Goal: Task Accomplishment & Management: Manage account settings

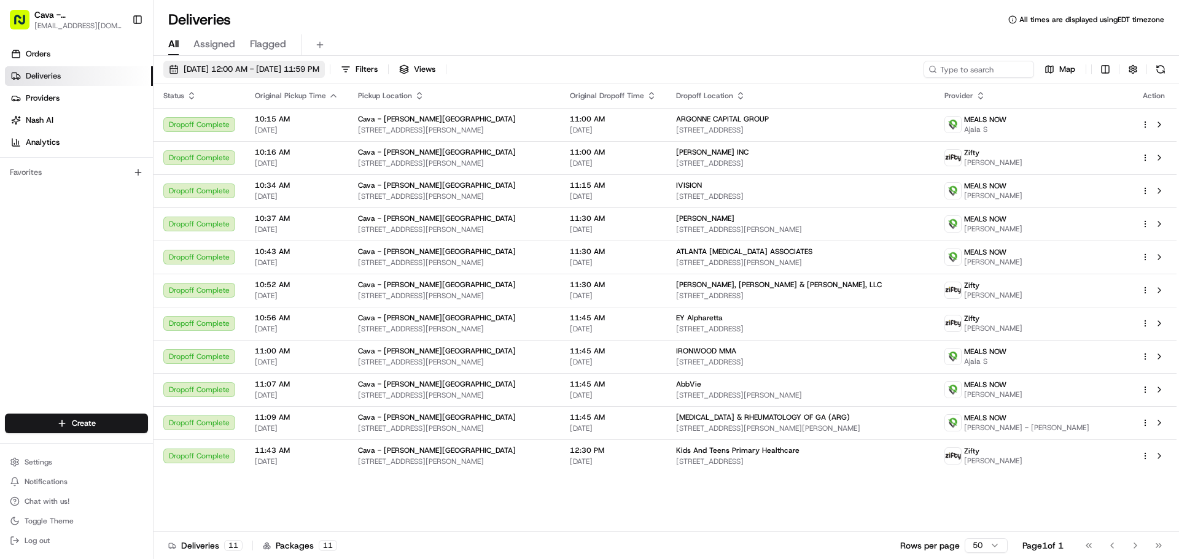
click at [280, 73] on span "[DATE] 12:00 AM - [DATE] 11:59 PM" at bounding box center [252, 69] width 136 height 11
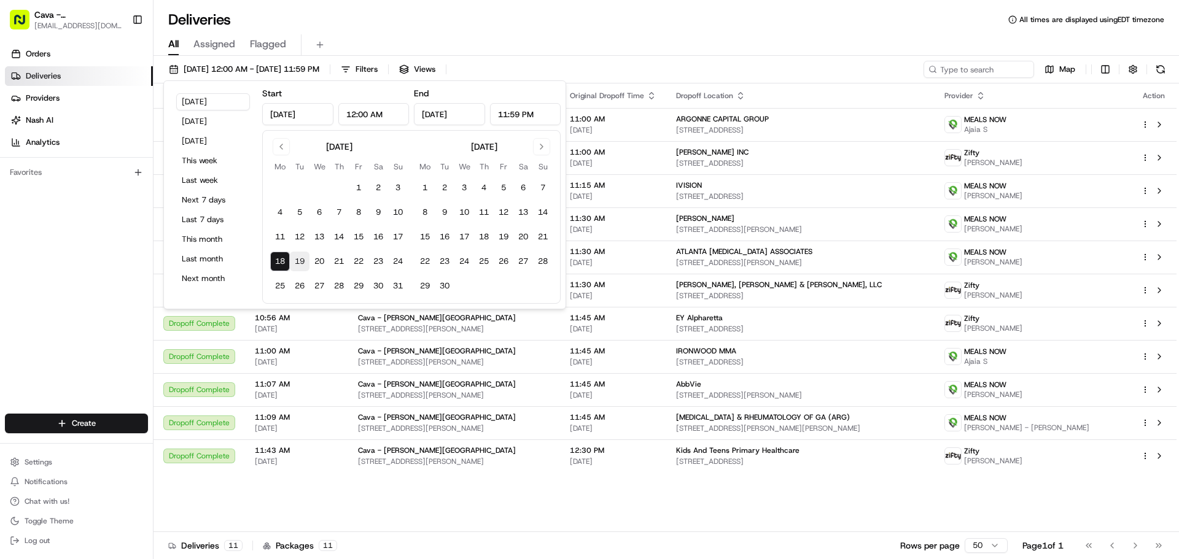
click at [295, 262] on button "19" at bounding box center [300, 262] width 20 height 20
type input "[DATE]"
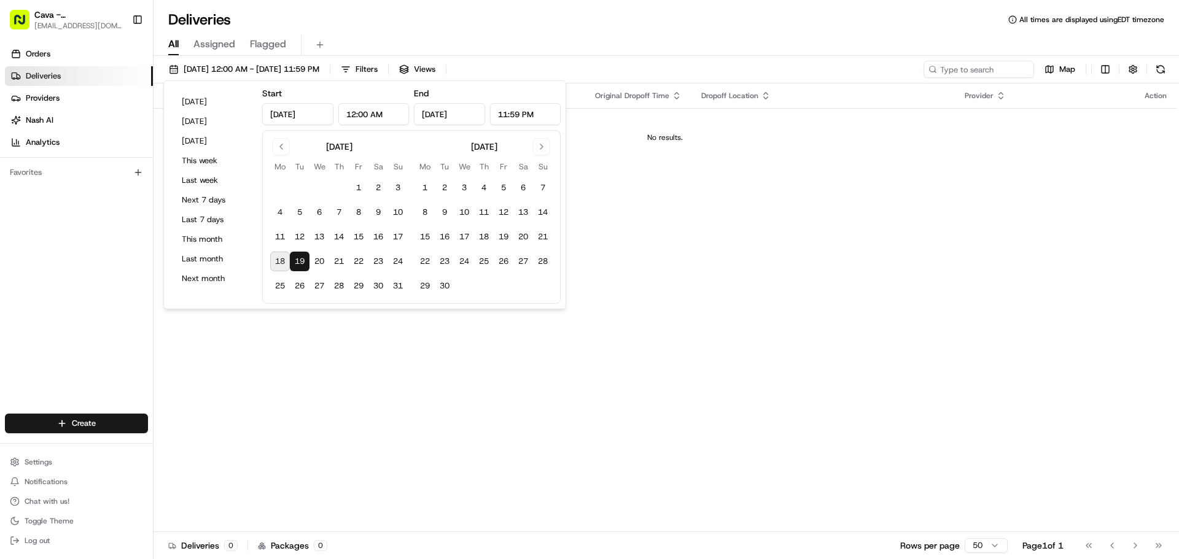
click at [386, 28] on div "Deliveries All times are displayed using EDT timezone" at bounding box center [665, 20] width 1025 height 20
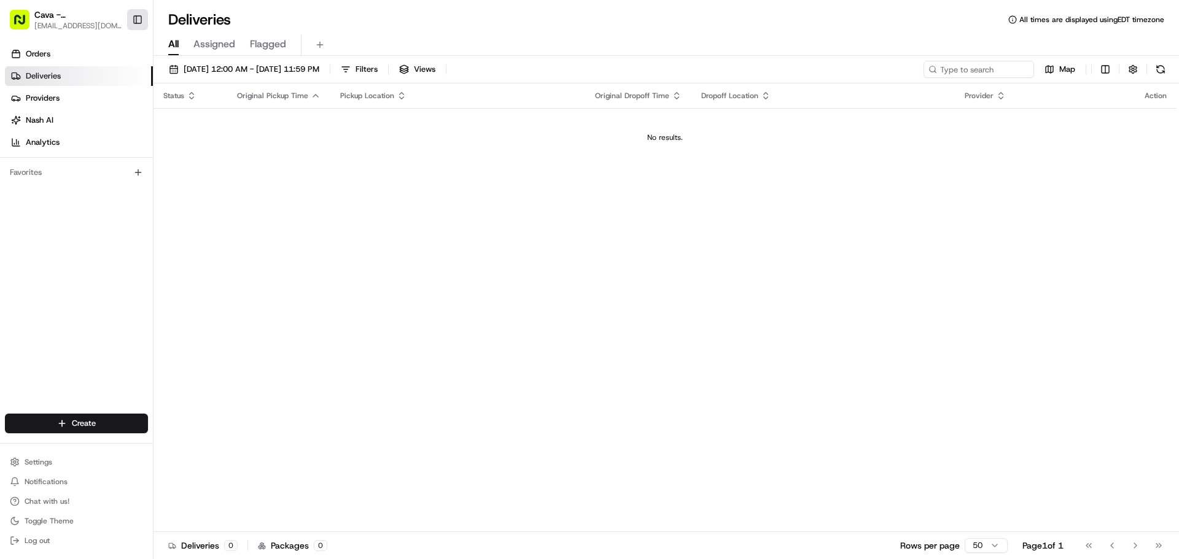
click at [138, 22] on button "Toggle Sidebar" at bounding box center [137, 19] width 21 height 21
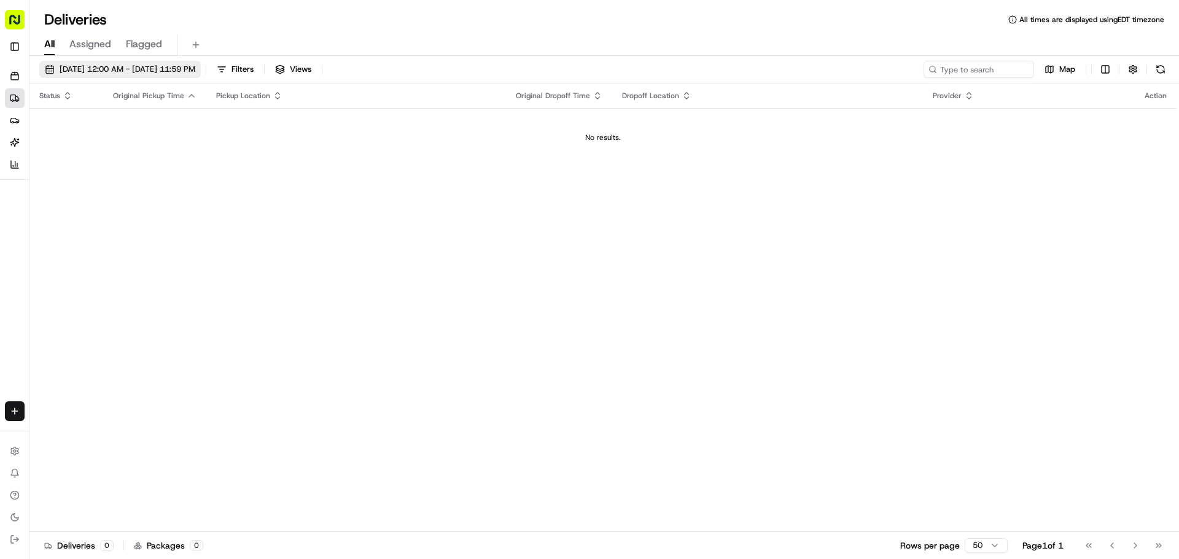
click at [85, 67] on span "[DATE] 12:00 AM - [DATE] 11:59 PM" at bounding box center [128, 69] width 136 height 11
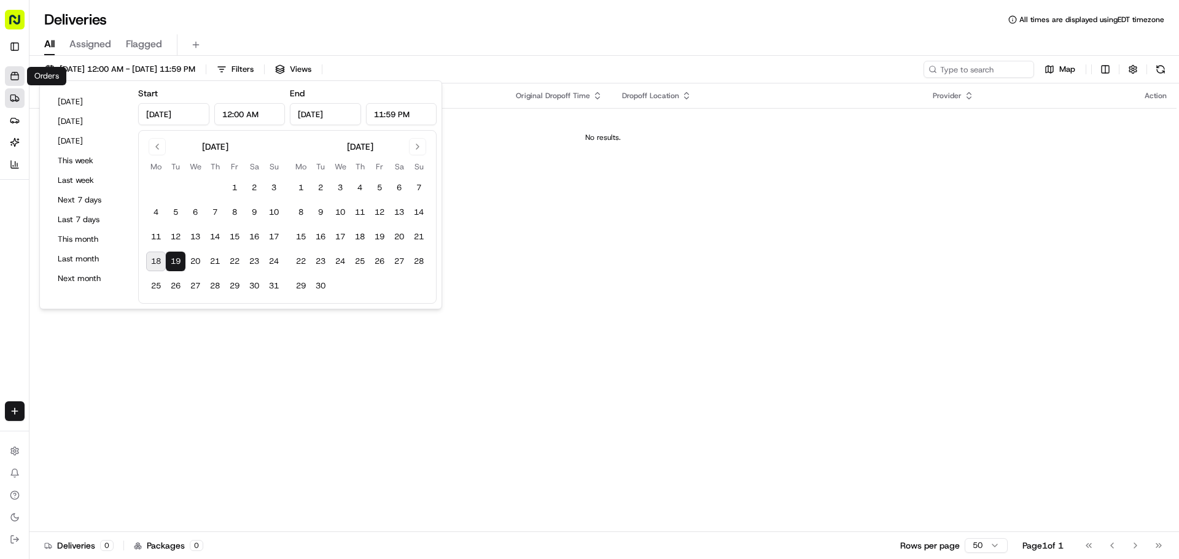
click at [15, 69] on link "Orders" at bounding box center [15, 76] width 20 height 20
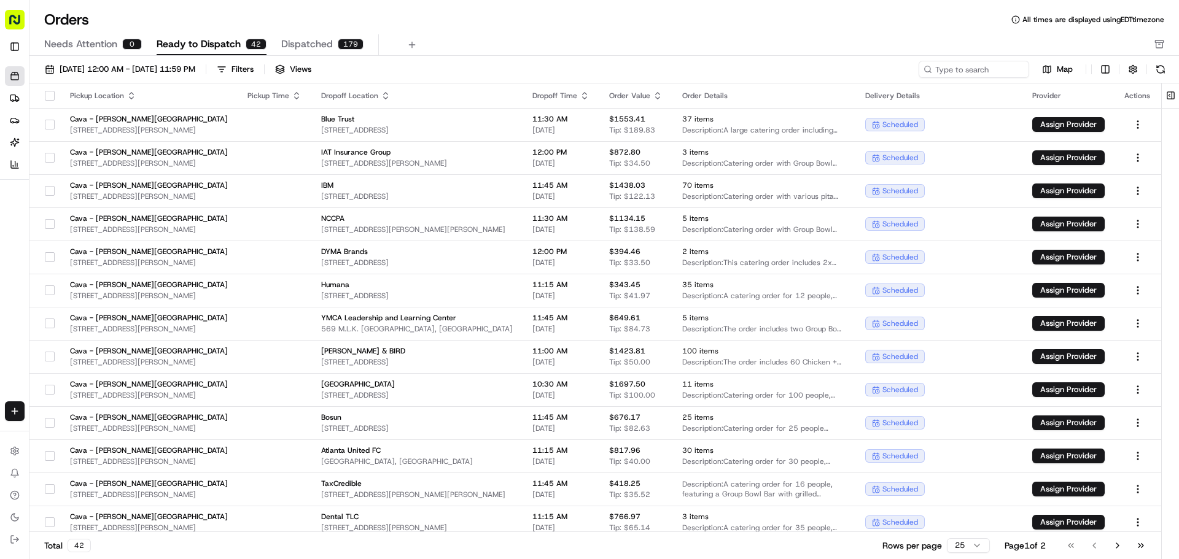
click at [1160, 39] on body "Cava - [PERSON_NAME][GEOGRAPHIC_DATA] [EMAIL_ADDRESS][DOMAIN_NAME] Toggle Sideb…" at bounding box center [589, 279] width 1179 height 559
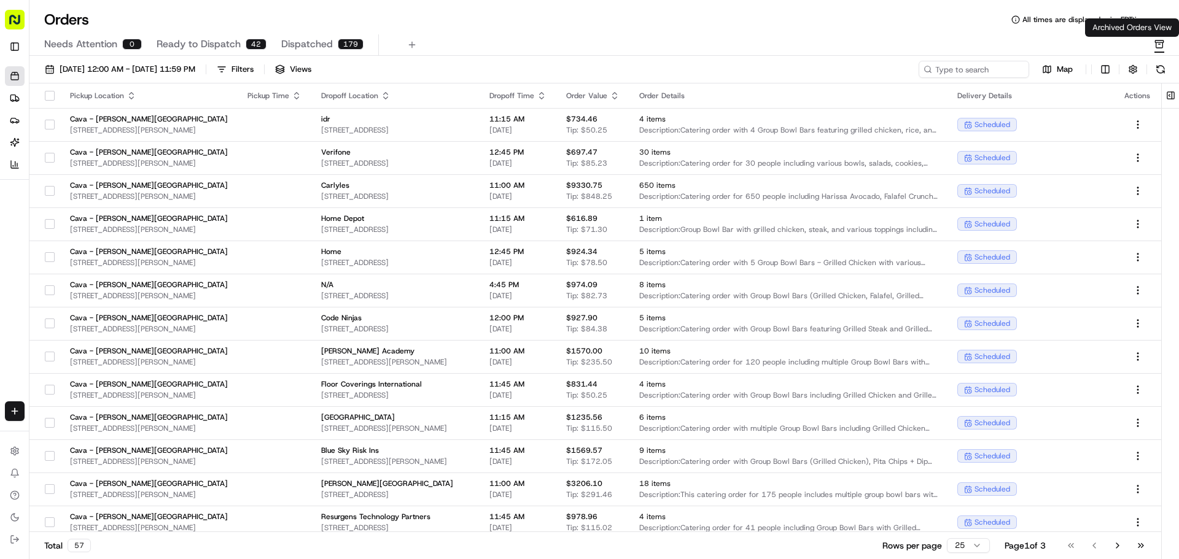
click at [1156, 45] on icon "button" at bounding box center [1159, 45] width 7 height 6
click at [81, 69] on span "[DATE] 12:00 AM - [DATE] 11:59 PM" at bounding box center [128, 69] width 136 height 11
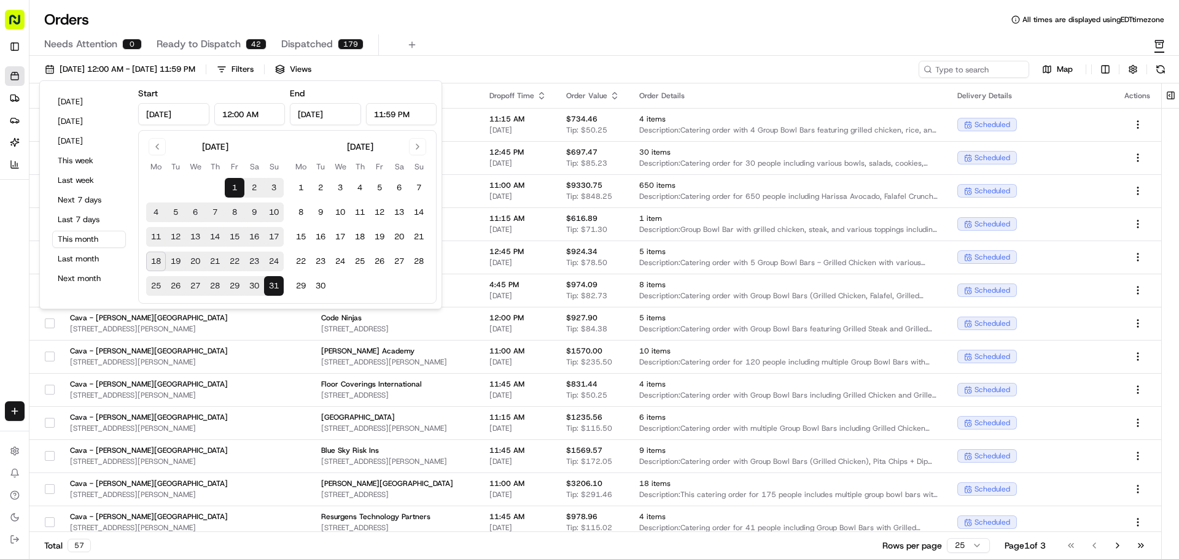
click at [171, 255] on button "19" at bounding box center [176, 262] width 20 height 20
type input "[DATE]"
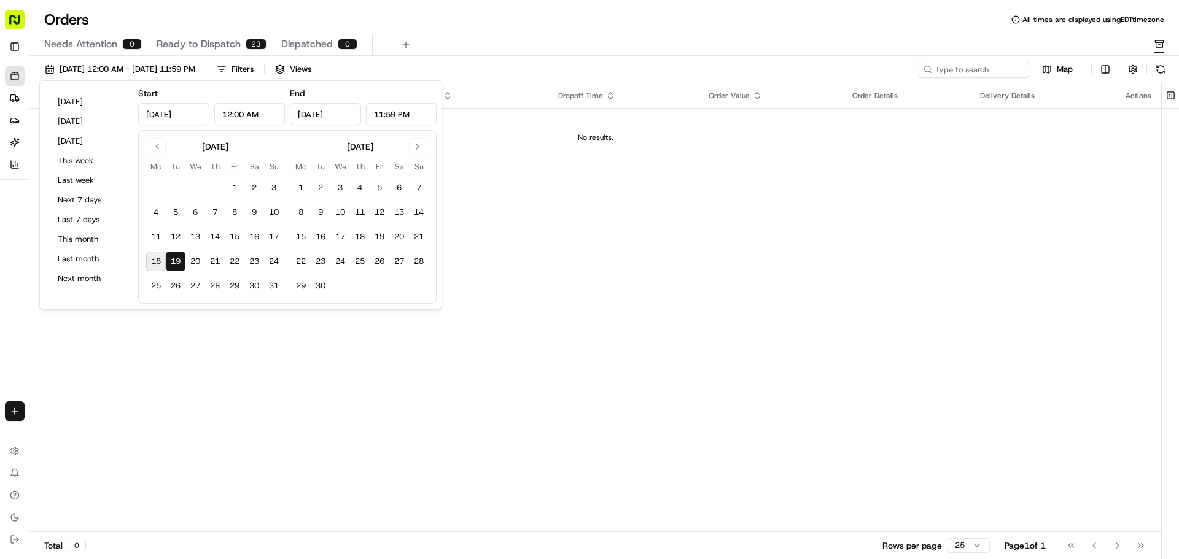
click at [231, 12] on div "Orders All times are displayed using EDT timezone" at bounding box center [603, 20] width 1149 height 20
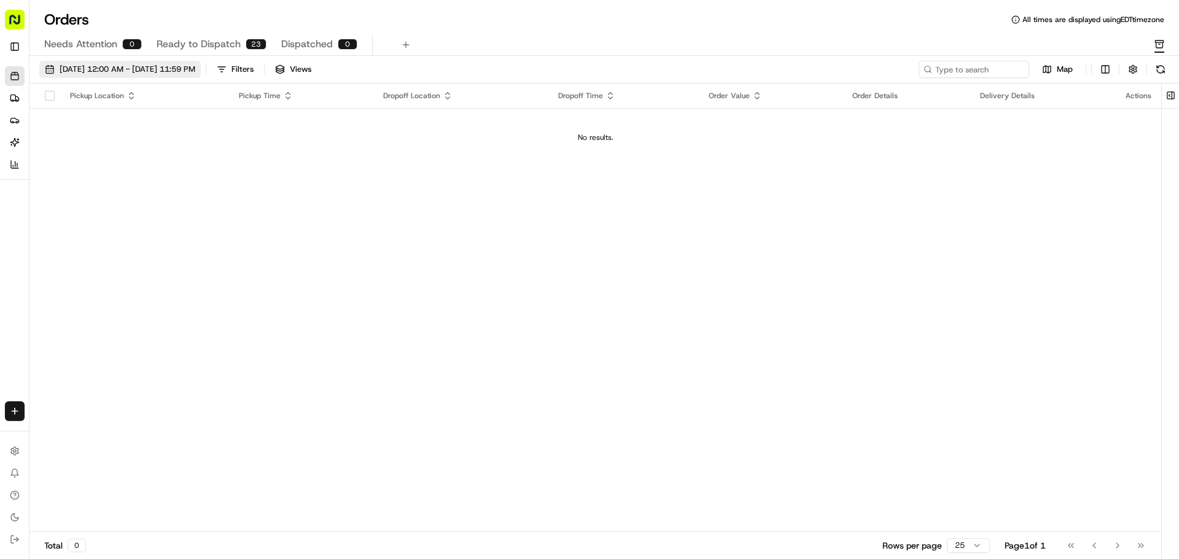
click at [152, 71] on span "[DATE] 12:00 AM - [DATE] 11:59 PM" at bounding box center [128, 69] width 136 height 11
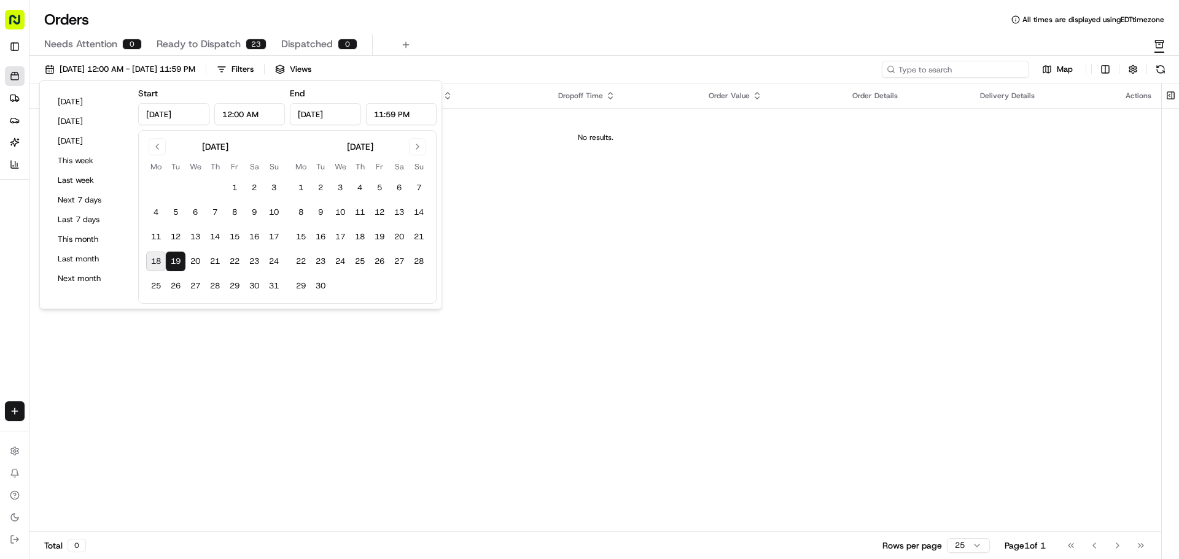
click at [974, 70] on input at bounding box center [955, 69] width 147 height 17
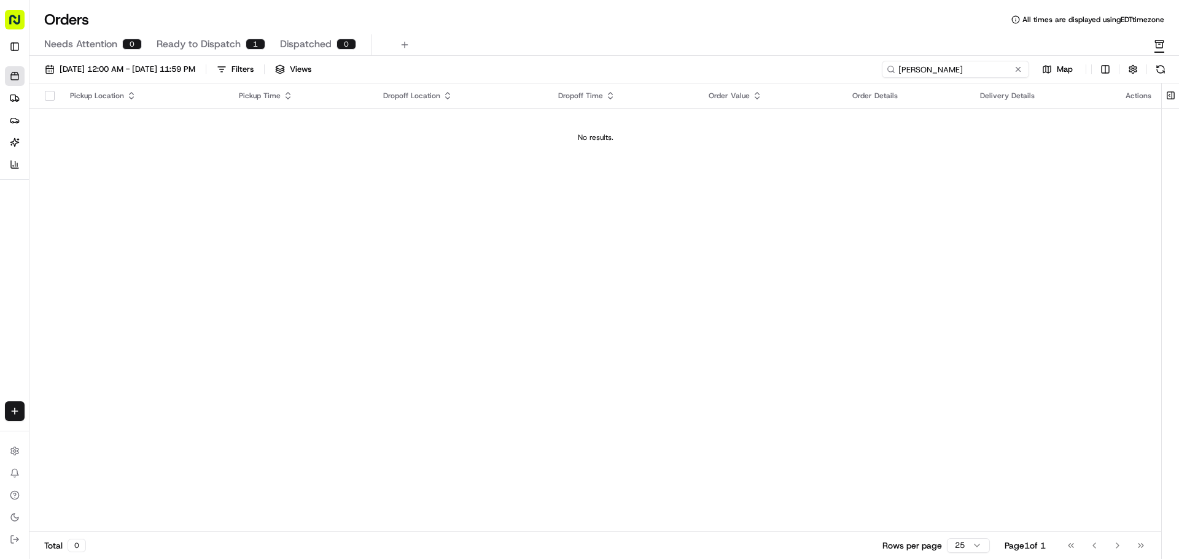
type input "[PERSON_NAME]"
click at [208, 36] on button "Ready to Dispatch 1" at bounding box center [211, 44] width 109 height 21
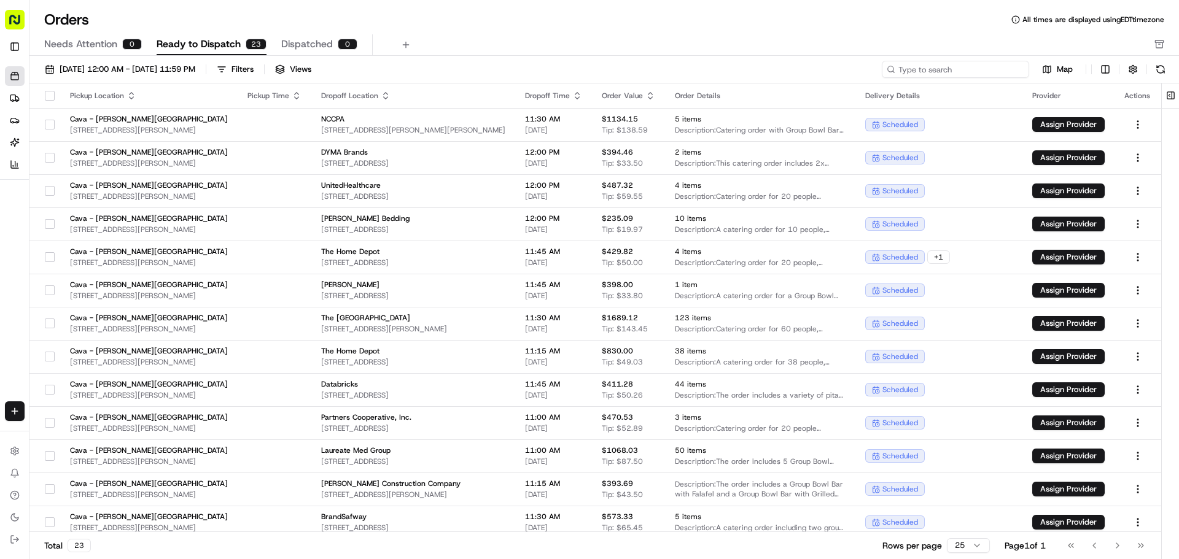
click at [953, 77] on input at bounding box center [955, 69] width 147 height 17
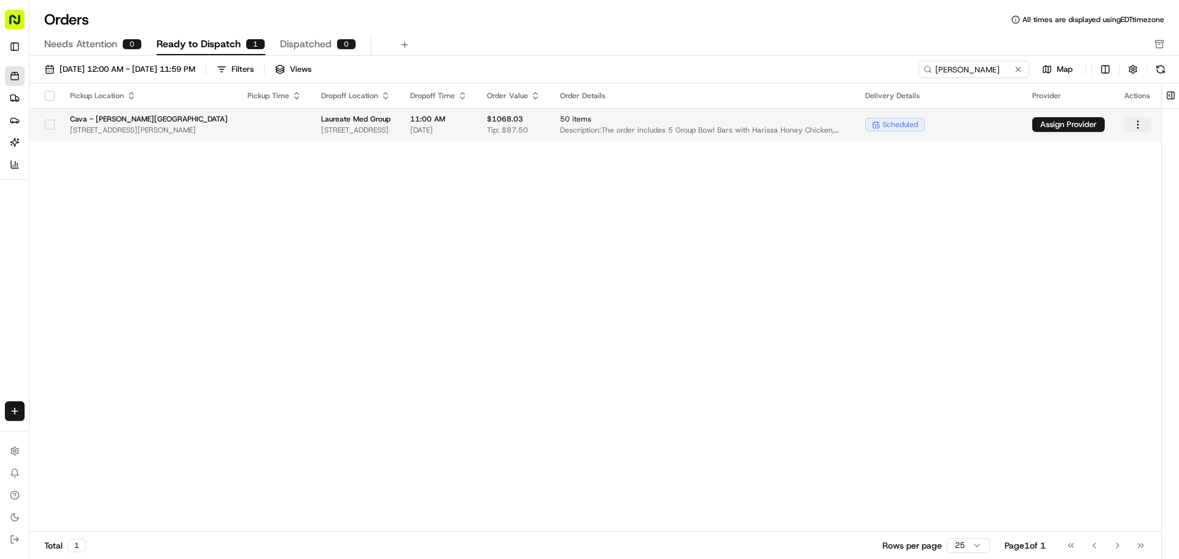
click at [1135, 118] on html "Cava - [PERSON_NAME][GEOGRAPHIC_DATA] [EMAIL_ADDRESS][DOMAIN_NAME] Toggle Sideb…" at bounding box center [589, 279] width 1179 height 559
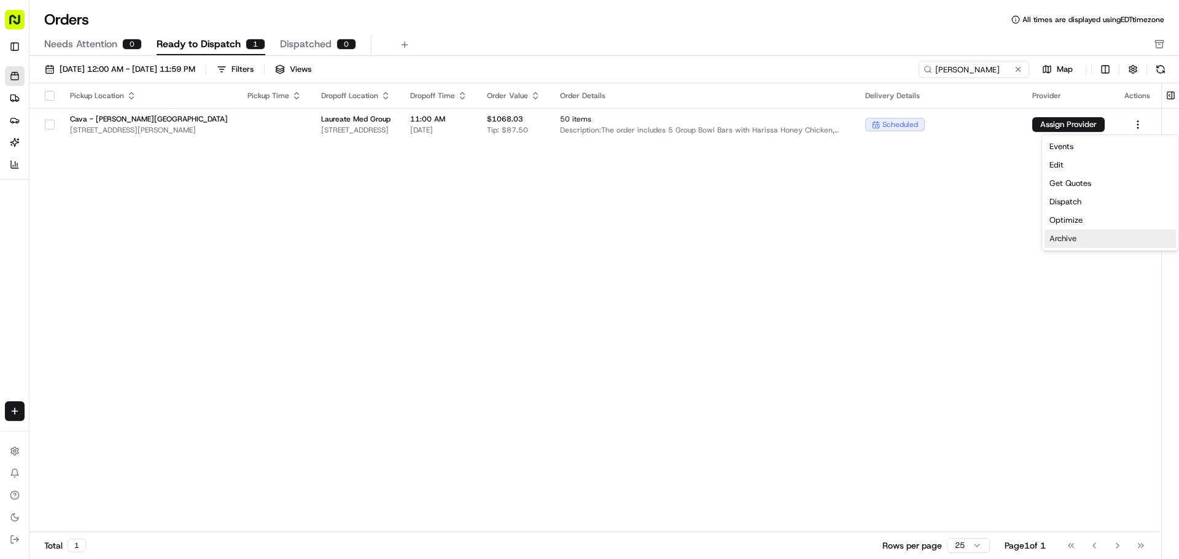
click at [1068, 244] on div "Archive" at bounding box center [1109, 239] width 131 height 18
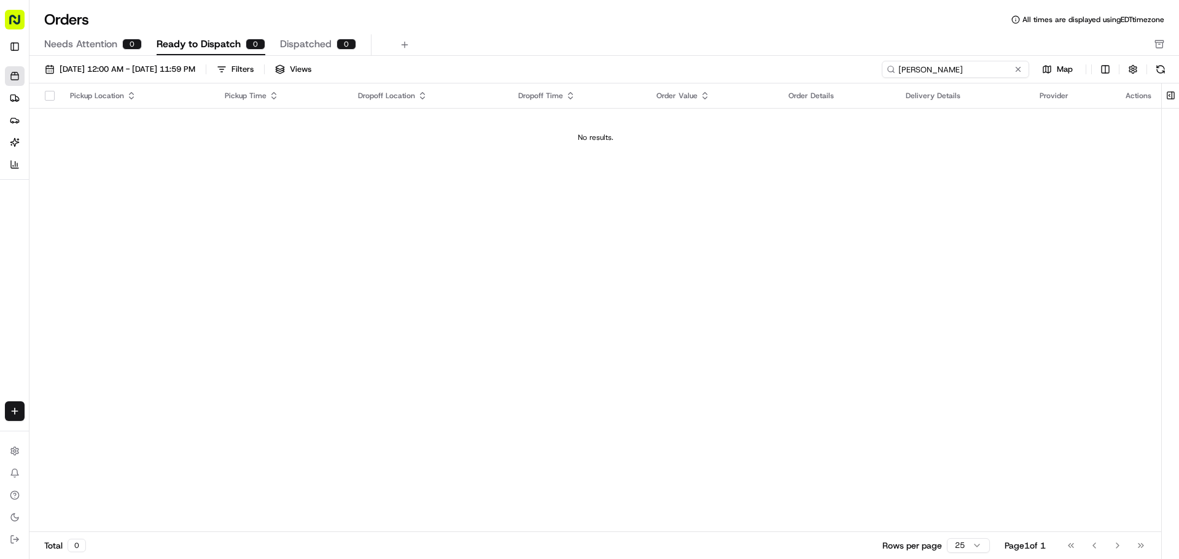
drag, startPoint x: 977, startPoint y: 73, endPoint x: 847, endPoint y: 64, distance: 130.5
click at [860, 76] on div "[DATE] 12:00 AM - [DATE] 11:59 PM Filters Views [PERSON_NAME] Map" at bounding box center [603, 72] width 1149 height 23
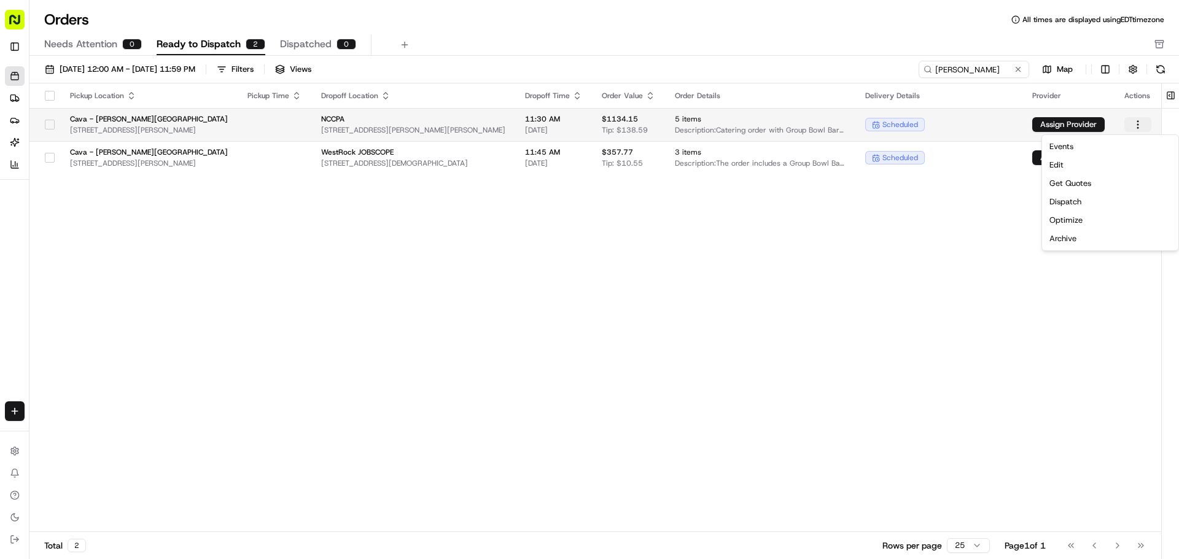
click at [1141, 122] on html "Cava - [PERSON_NAME][GEOGRAPHIC_DATA] [EMAIL_ADDRESS][DOMAIN_NAME] Toggle Sideb…" at bounding box center [589, 279] width 1179 height 559
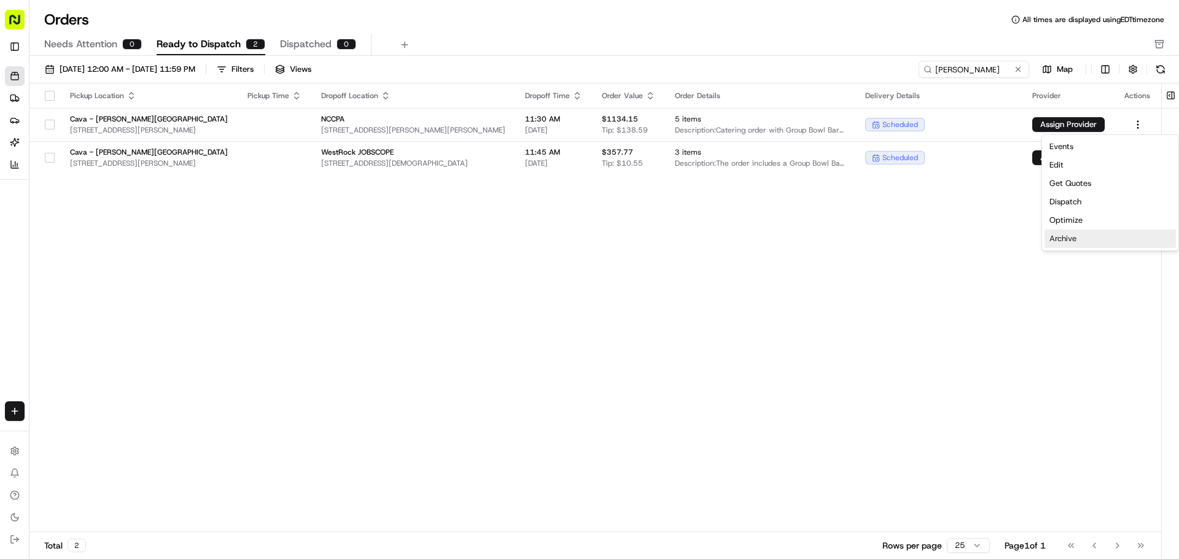
click at [1109, 239] on div "Archive" at bounding box center [1109, 239] width 131 height 18
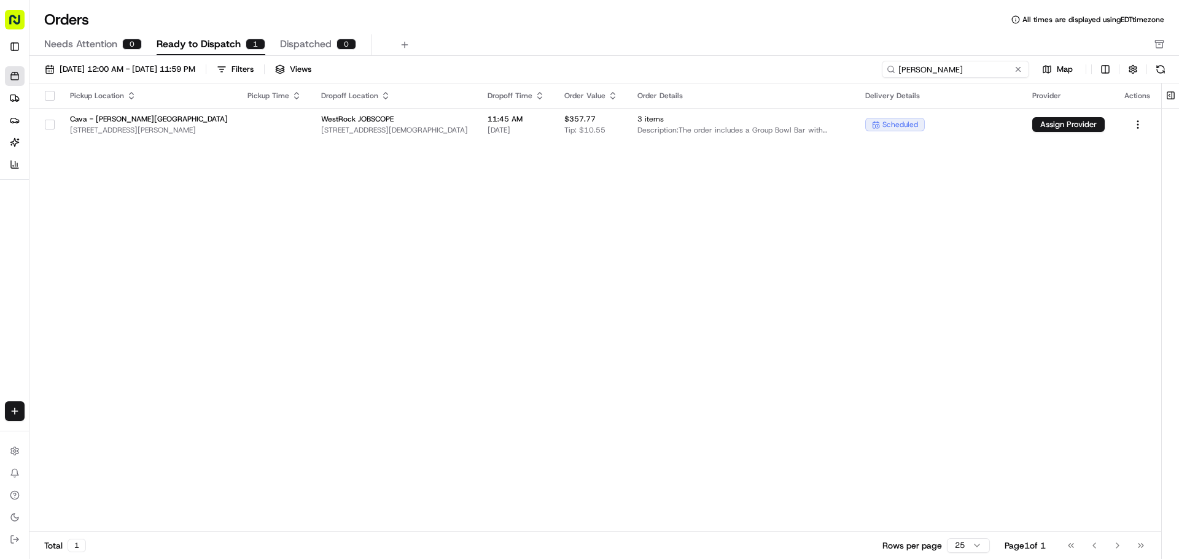
drag, startPoint x: 962, startPoint y: 69, endPoint x: 868, endPoint y: 86, distance: 95.4
click at [870, 86] on div "[DATE] 12:00 AM - [DATE] 11:59 PM Filters Views [PERSON_NAME] Map Pickup Locati…" at bounding box center [603, 311] width 1149 height 511
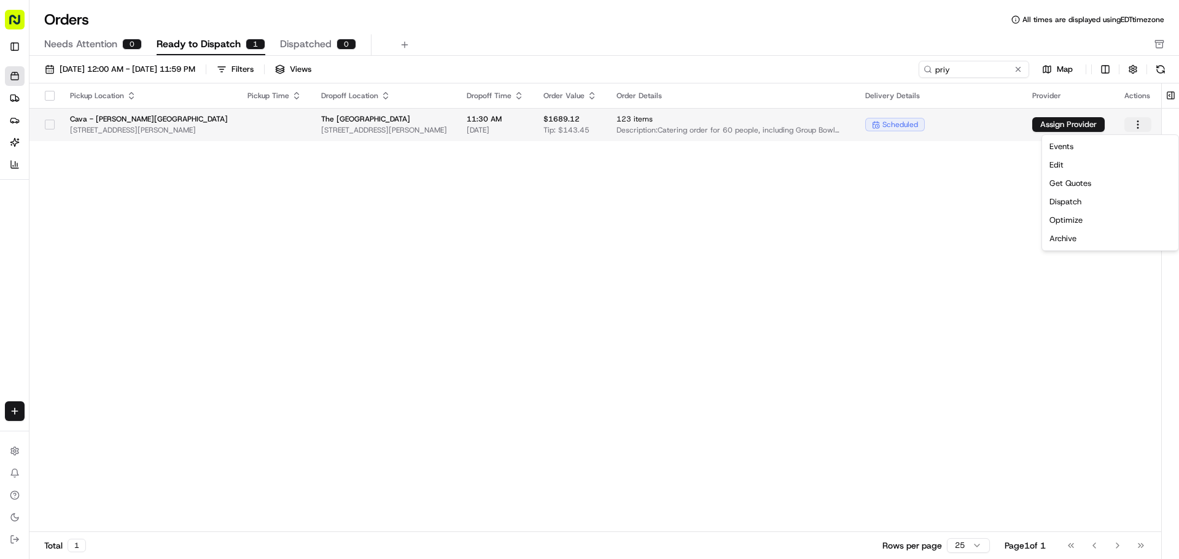
click at [1138, 126] on html "Cava - [PERSON_NAME][GEOGRAPHIC_DATA] [EMAIL_ADDRESS][DOMAIN_NAME] Toggle Sideb…" at bounding box center [589, 279] width 1179 height 559
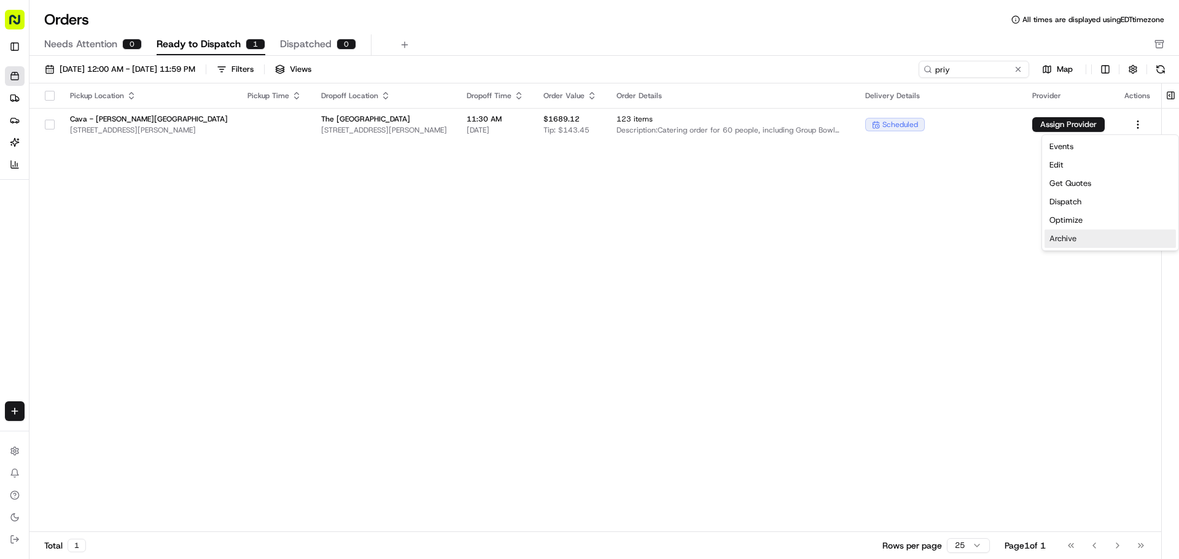
click at [1095, 244] on div "Archive" at bounding box center [1109, 239] width 131 height 18
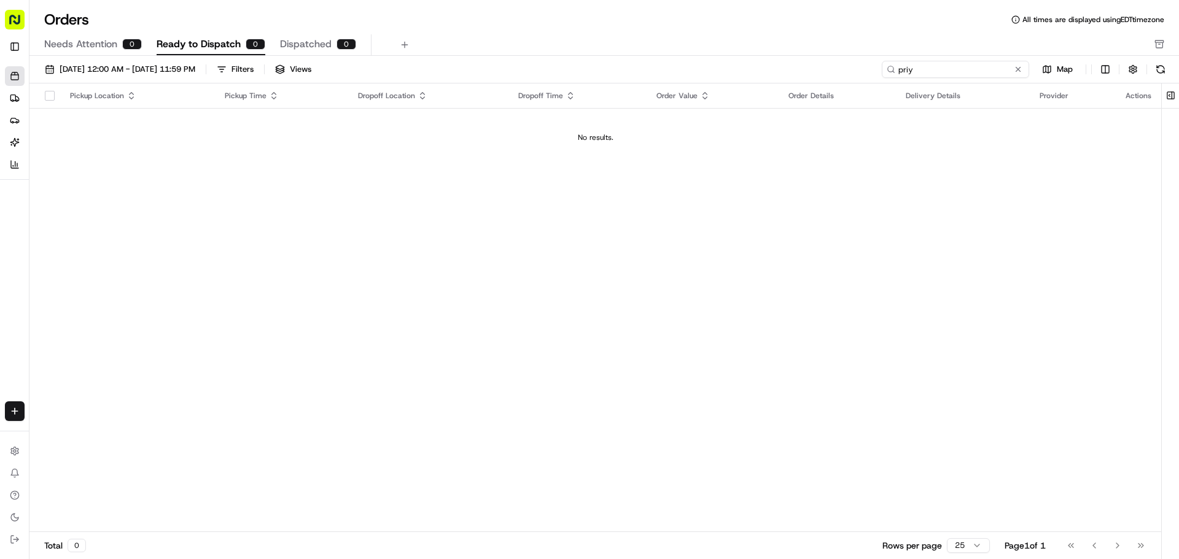
drag, startPoint x: 956, startPoint y: 68, endPoint x: 796, endPoint y: 67, distance: 160.2
click at [798, 61] on div "[DATE] 12:00 AM - [DATE] 11:59 PM Filters Views priy Map" at bounding box center [603, 72] width 1149 height 23
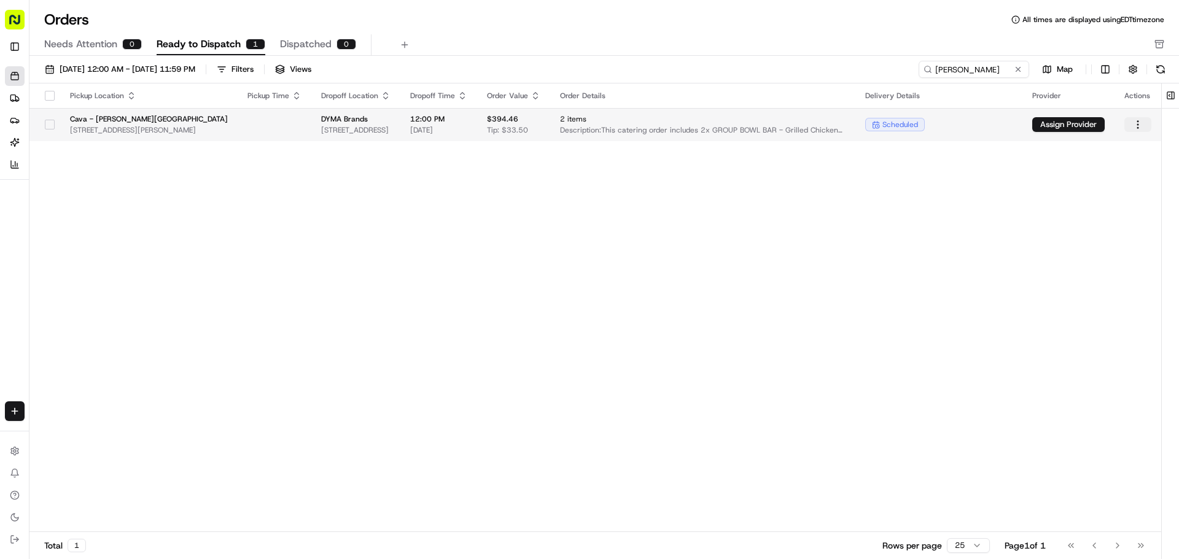
click at [1138, 123] on html "Cava - [PERSON_NAME][GEOGRAPHIC_DATA] [EMAIL_ADDRESS][DOMAIN_NAME] Toggle Sideb…" at bounding box center [589, 279] width 1179 height 559
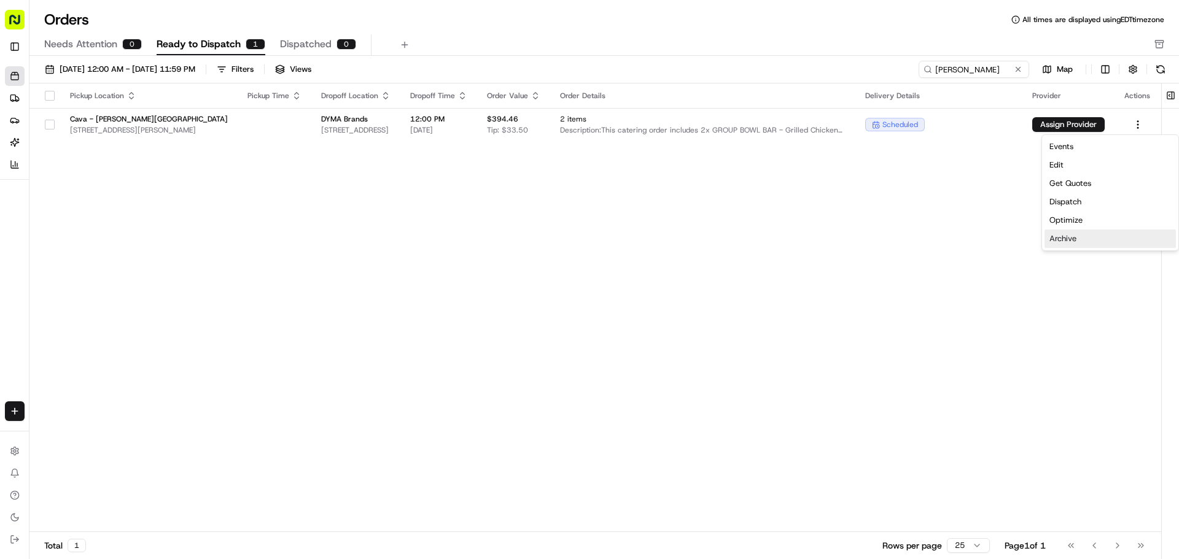
click at [1080, 240] on div "Archive" at bounding box center [1109, 239] width 131 height 18
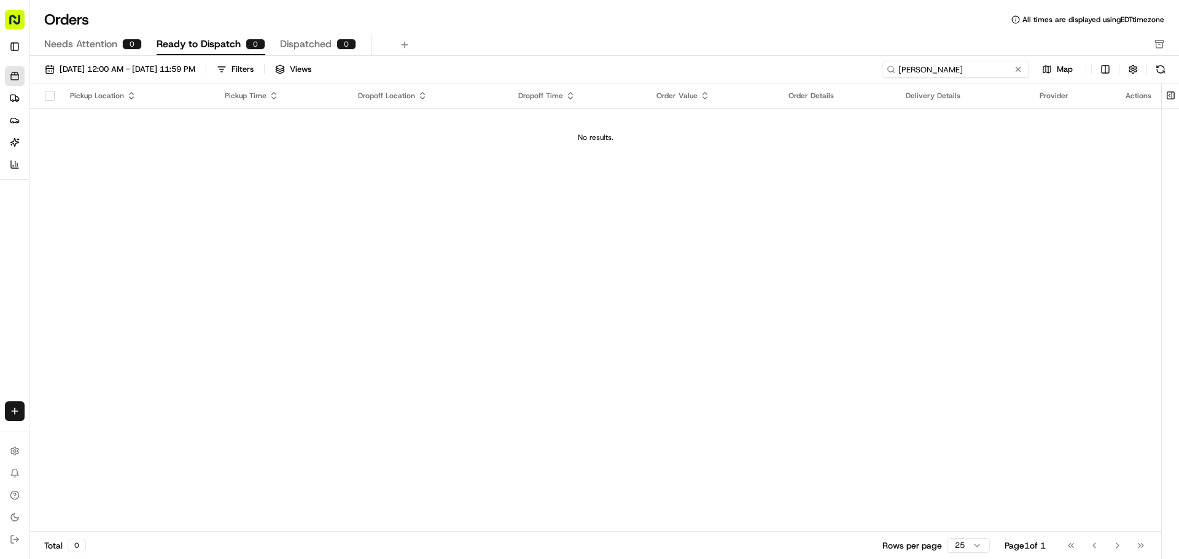
drag, startPoint x: 978, startPoint y: 63, endPoint x: 804, endPoint y: 94, distance: 176.4
click at [863, 62] on div "[DATE] 12:00 AM - [DATE] 11:59 PM Filters Views [PERSON_NAME] Map" at bounding box center [603, 72] width 1149 height 23
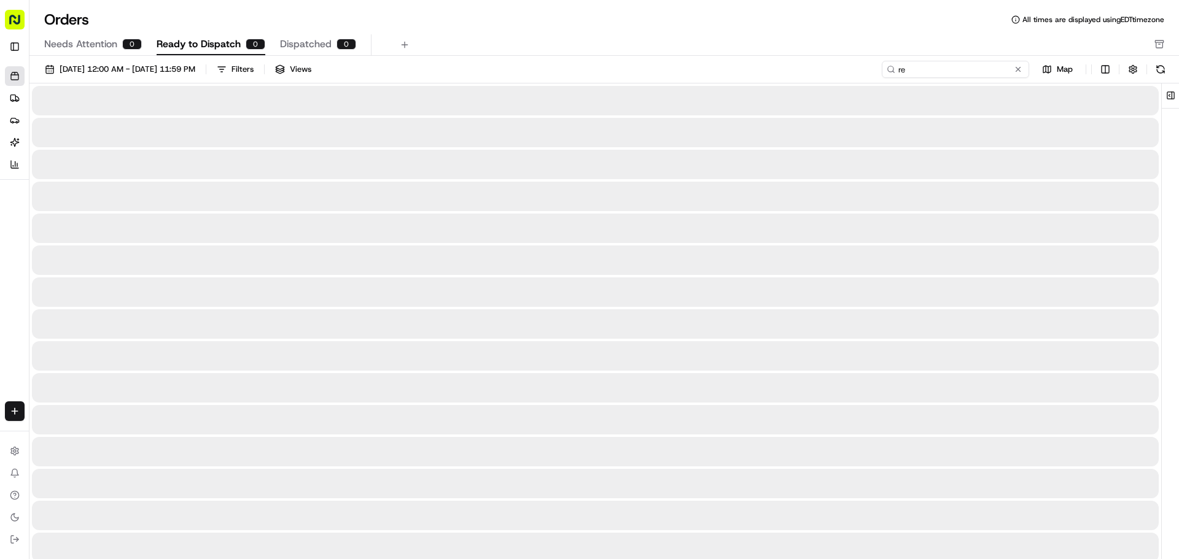
type input "r"
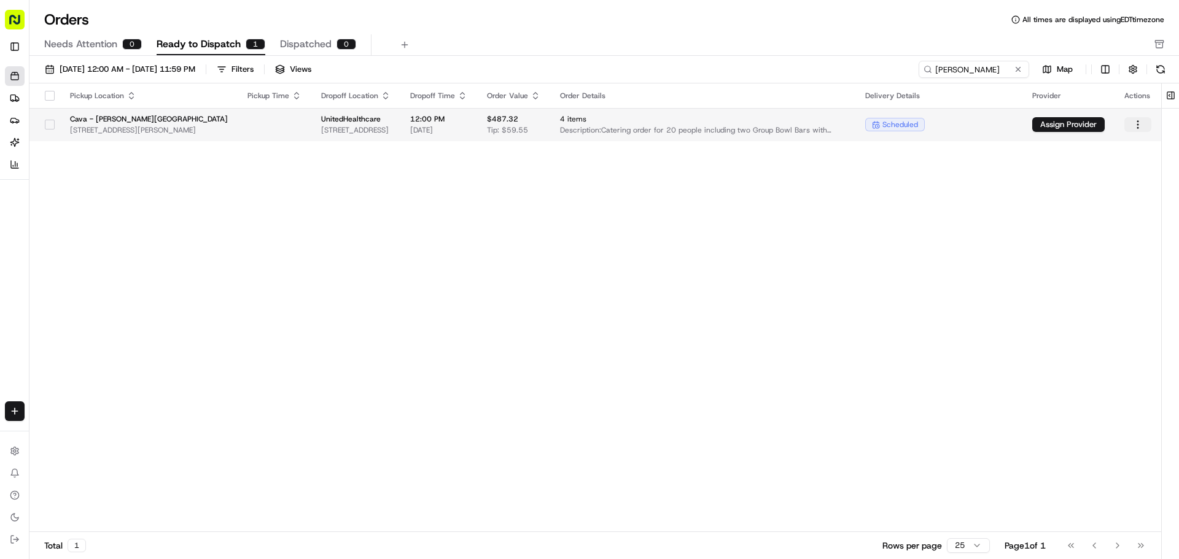
click at [1137, 119] on html "Cava - [PERSON_NAME][GEOGRAPHIC_DATA] [EMAIL_ADDRESS][DOMAIN_NAME] Toggle Sideb…" at bounding box center [589, 279] width 1179 height 559
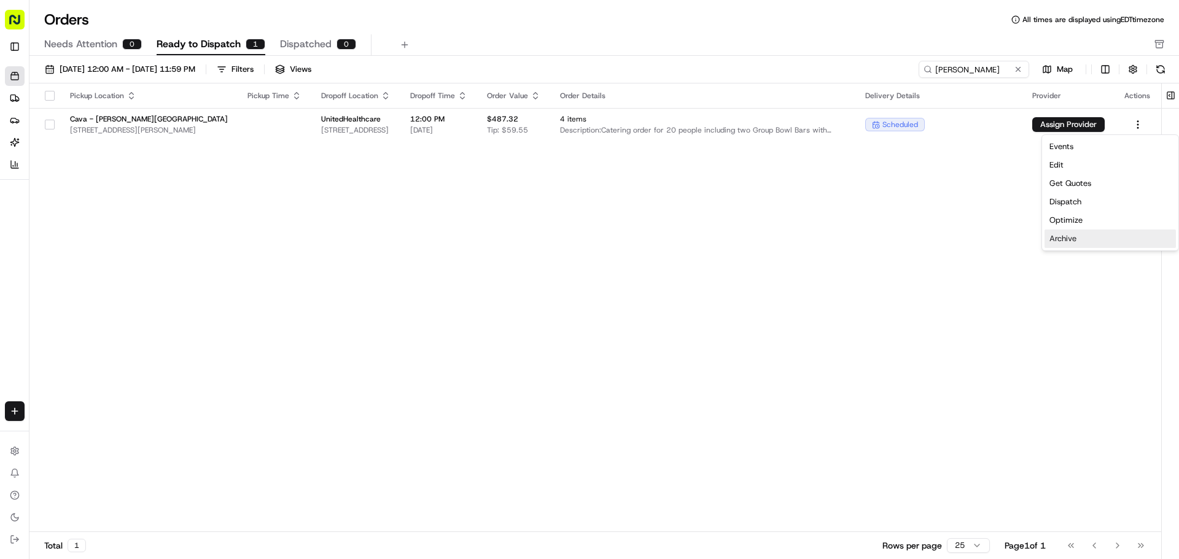
click at [1091, 242] on div "Archive" at bounding box center [1109, 239] width 131 height 18
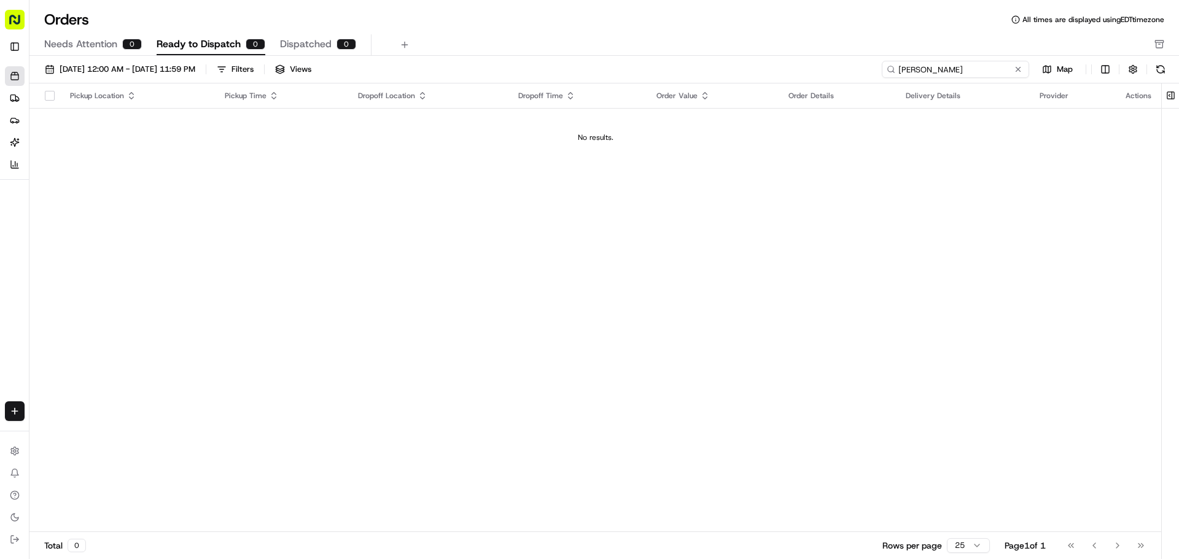
drag, startPoint x: 962, startPoint y: 65, endPoint x: 788, endPoint y: 46, distance: 174.8
click at [788, 46] on div "Orders All times are displayed using EDT timezone Needs Attention 0 Ready to Di…" at bounding box center [603, 279] width 1149 height 559
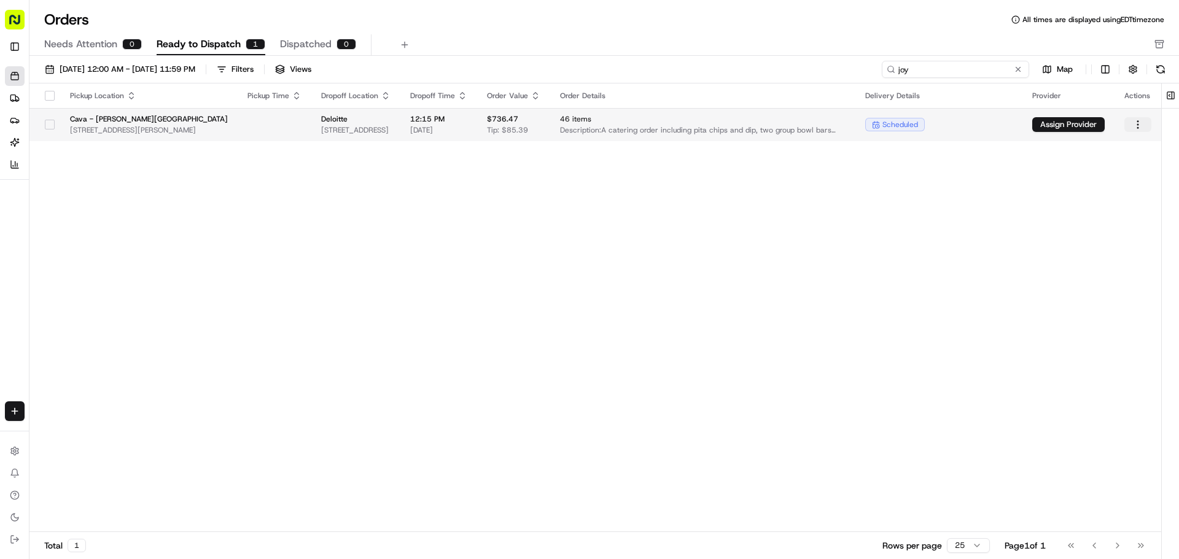
type input "joy"
click at [1144, 125] on html "Cava - [PERSON_NAME][GEOGRAPHIC_DATA] [EMAIL_ADDRESS][DOMAIN_NAME] Toggle Sideb…" at bounding box center [589, 279] width 1179 height 559
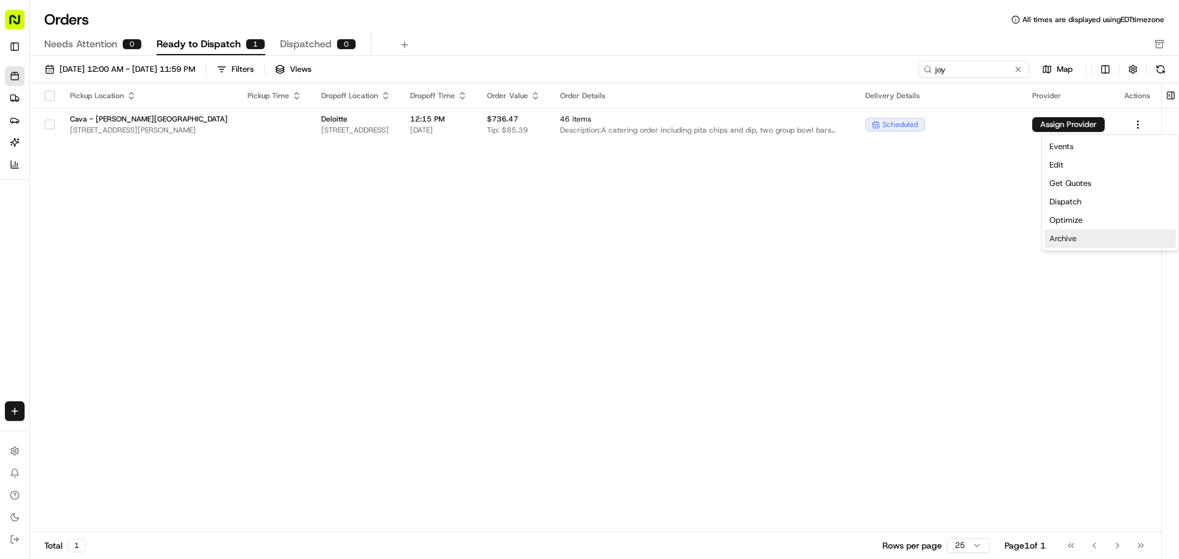
click at [1085, 242] on div "Archive" at bounding box center [1109, 239] width 131 height 18
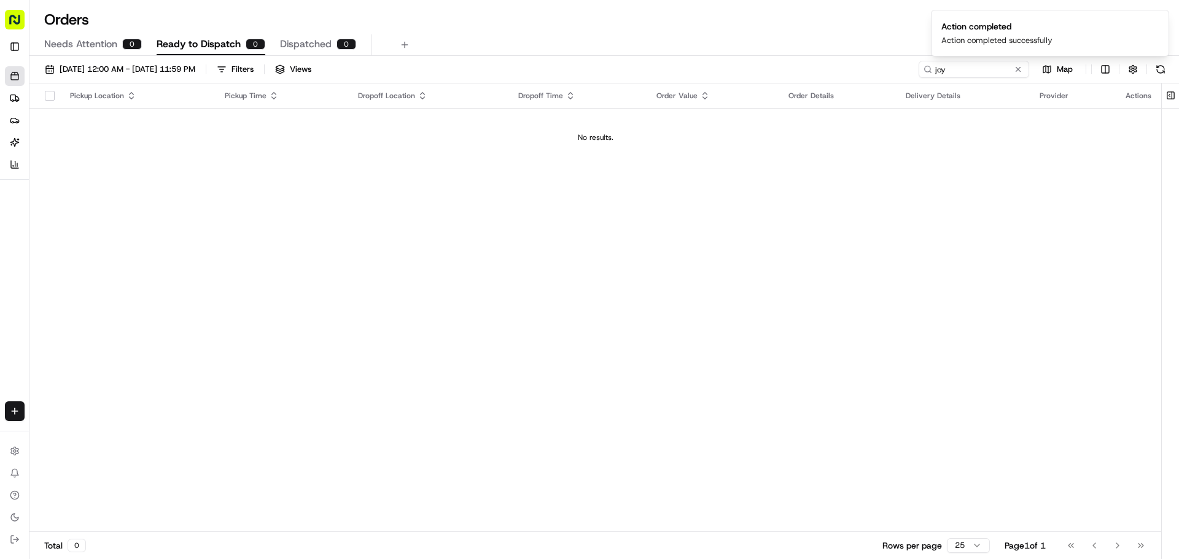
click at [1082, 270] on div "Pickup Location Pickup Time Dropoff Location Dropoff Time Order Value Order Det…" at bounding box center [594, 307] width 1131 height 449
click at [1177, 44] on div "Needs Attention 0 Ready to Dispatch 0 Dispatched 0" at bounding box center [603, 44] width 1149 height 21
click at [1165, 48] on div "Needs Attention 0 Ready to Dispatch 0 Dispatched 0" at bounding box center [603, 44] width 1149 height 21
click at [1159, 42] on rect "button" at bounding box center [1159, 42] width 8 height 2
